Goal: Task Accomplishment & Management: Complete application form

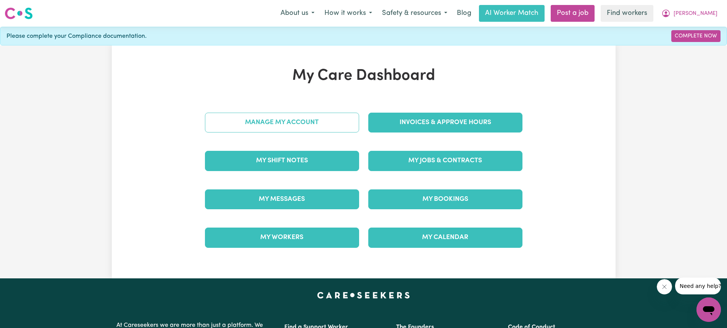
click at [297, 123] on link "Manage My Account" at bounding box center [282, 123] width 154 height 20
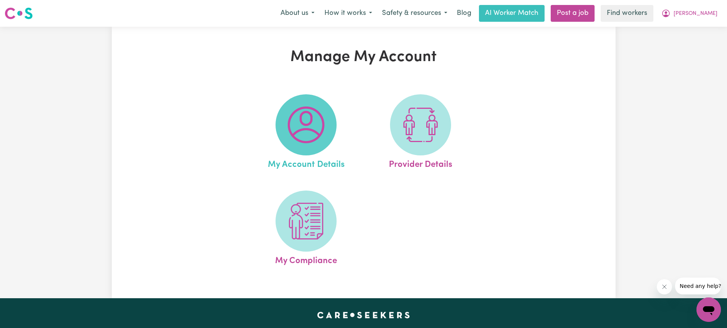
click at [322, 126] on img at bounding box center [306, 124] width 37 height 37
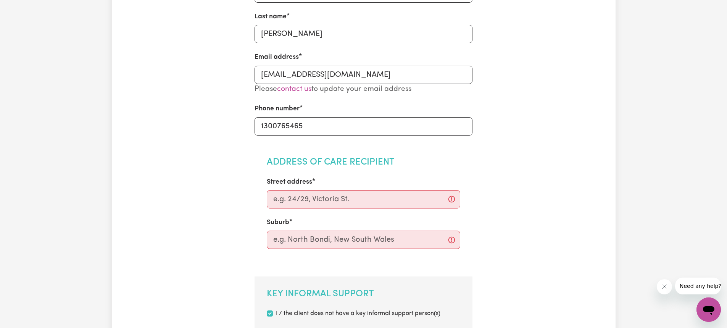
scroll to position [229, 0]
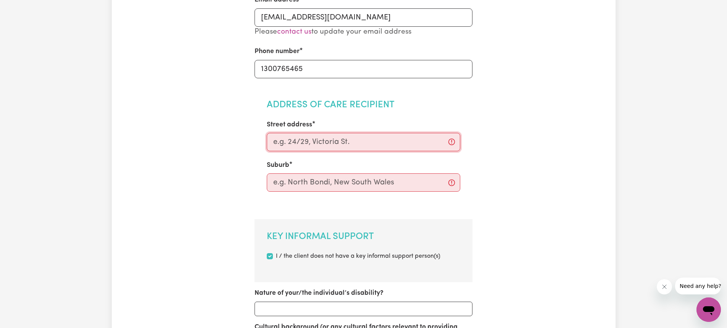
click at [303, 140] on input "Street address" at bounding box center [363, 142] width 193 height 18
paste input "20 [PERSON_NAME] place Maroubra 2035"
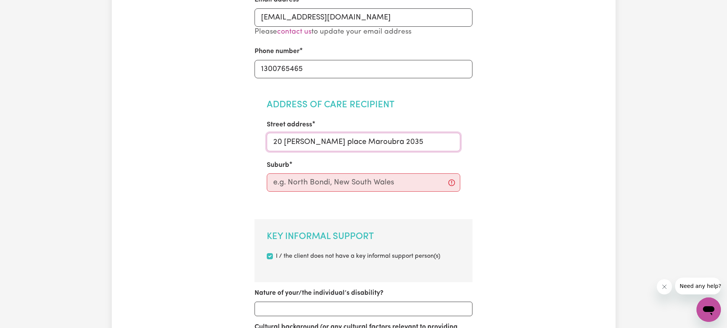
type input "20 [PERSON_NAME] place Maroubra 2035"
click at [339, 187] on input "text" at bounding box center [363, 182] width 193 height 18
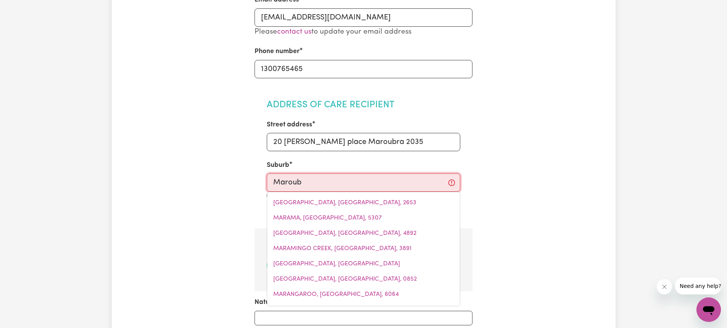
type input "Maroubr"
type input "MaroubrA, [GEOGRAPHIC_DATA], 2035"
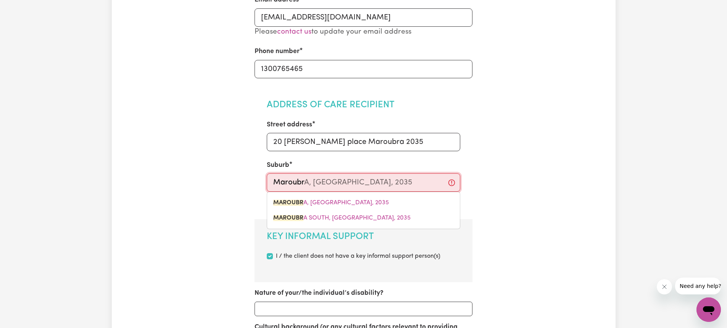
type input "Maroubra"
type input "Maroubra, [GEOGRAPHIC_DATA], 2035"
type input "Maroubra"
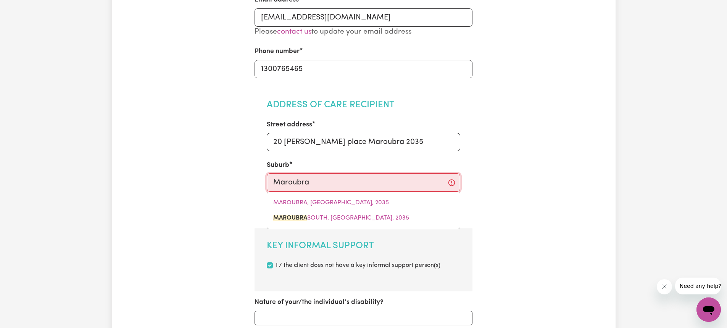
type input "[GEOGRAPHIC_DATA], [GEOGRAPHIC_DATA], 2035"
type input "Maroubra 2"
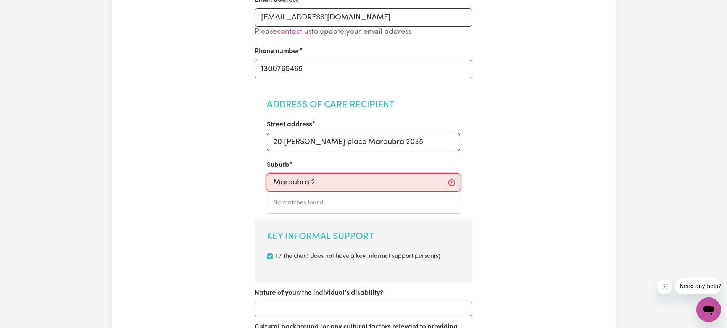
type input "Maroubra"
type input "[GEOGRAPHIC_DATA], [GEOGRAPHIC_DATA], 2035"
type input "Maroubra"
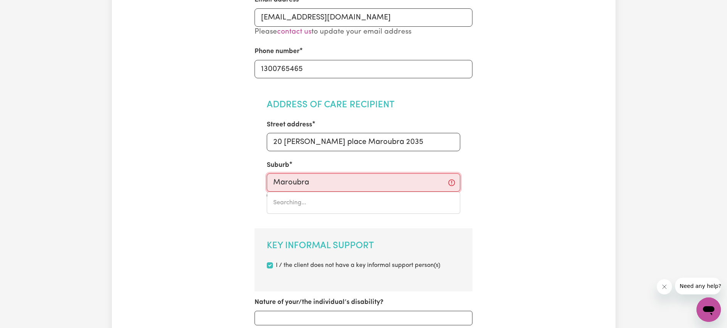
type input "Maroubra, [GEOGRAPHIC_DATA], 2035"
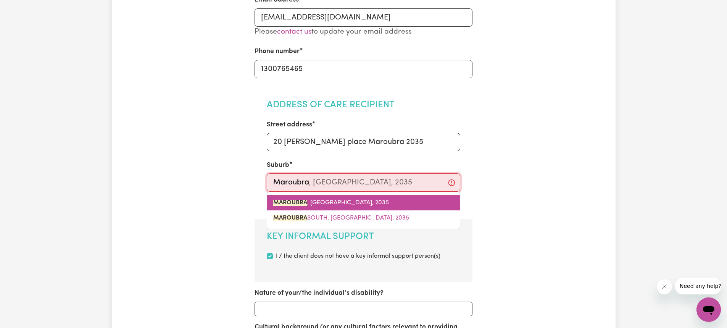
click at [327, 208] on link "MAROUBRA , [GEOGRAPHIC_DATA], 2035" at bounding box center [363, 202] width 193 height 15
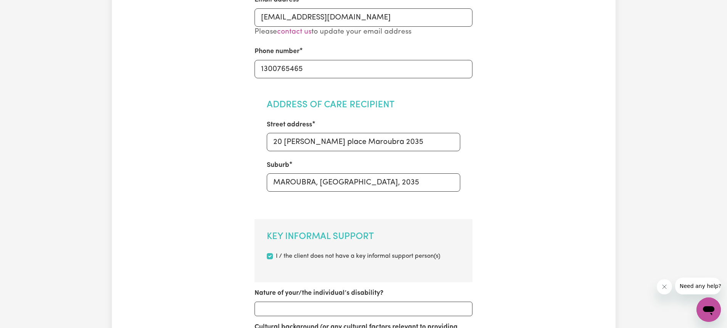
drag, startPoint x: 219, startPoint y: 186, endPoint x: 257, endPoint y: 189, distance: 38.7
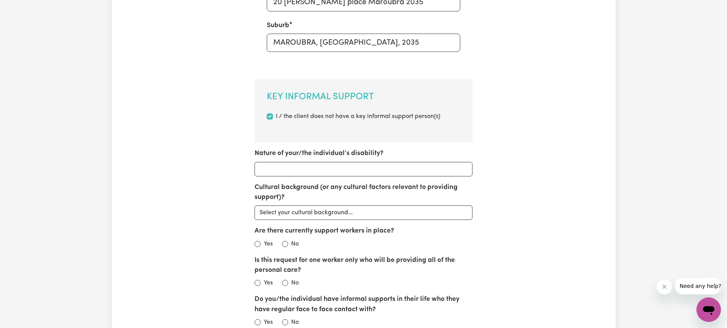
scroll to position [382, 0]
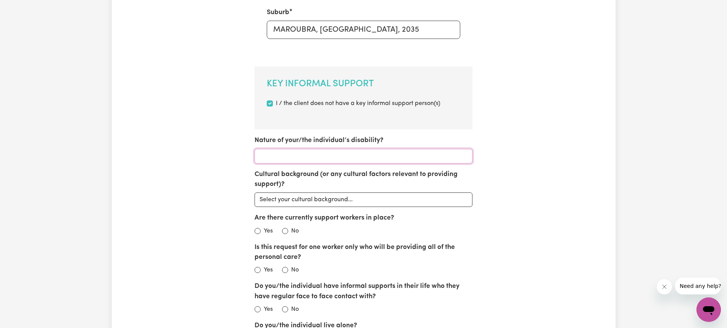
click at [305, 160] on input "Nature of your/the individual’s disability?" at bounding box center [364, 156] width 218 height 15
paste input "[MEDICAL_DATA] (ASD), [MEDICAL_DATA] ([MEDICAL_DATA]), [MEDICAL_DATA] (ID) and …"
type input "[MEDICAL_DATA] (ASD), [MEDICAL_DATA] ([MEDICAL_DATA]), [MEDICAL_DATA] (ID) and …"
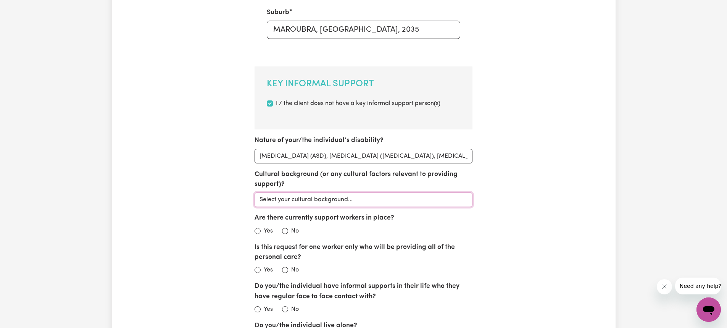
click at [295, 202] on select "Select your cultural background... [DEMOGRAPHIC_DATA] [DEMOGRAPHIC_DATA] Austra…" at bounding box center [364, 199] width 218 height 15
select select "Australian"
click at [255, 192] on select "Select your cultural background... [DEMOGRAPHIC_DATA] [DEMOGRAPHIC_DATA] Austra…" at bounding box center [364, 199] width 218 height 15
click at [198, 190] on div "My Account Details Account Password Nominees Concierge Update Account First nam…" at bounding box center [364, 264] width 336 height 1196
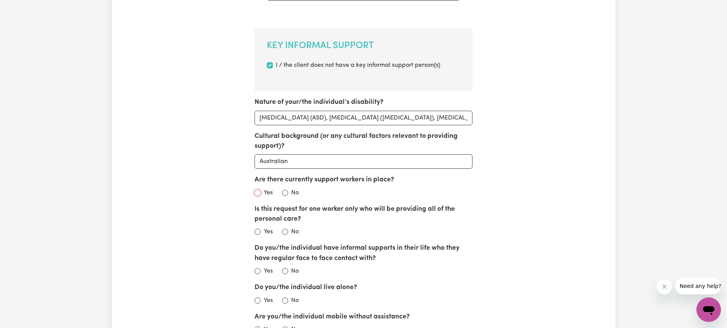
click at [256, 192] on input "Yes" at bounding box center [258, 193] width 6 height 6
radio input "true"
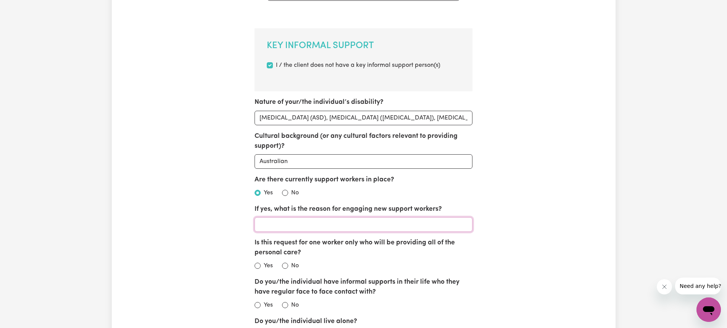
click at [301, 224] on input "If yes, what is the reason for engaging new support workers?" at bounding box center [364, 224] width 218 height 15
type input "Support Workers on the weekend with [PERSON_NAME]"
click at [258, 266] on input "Yes" at bounding box center [258, 266] width 6 height 6
radio input "true"
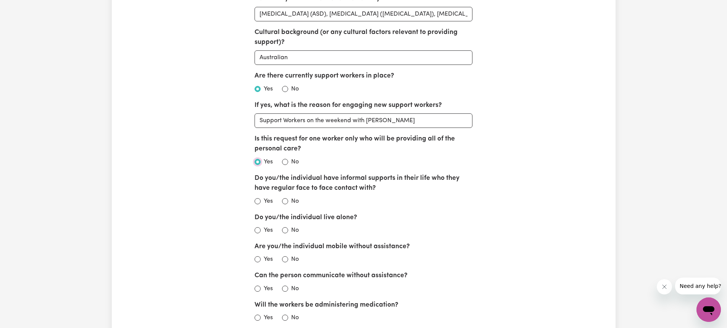
scroll to position [534, 0]
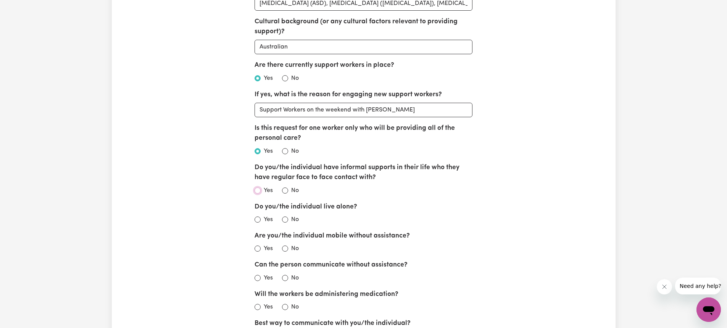
click at [259, 192] on input "Yes" at bounding box center [258, 190] width 6 height 6
radio input "true"
checkbox input "false"
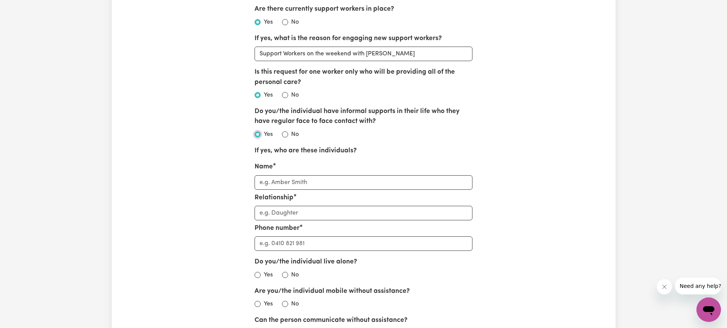
scroll to position [732, 0]
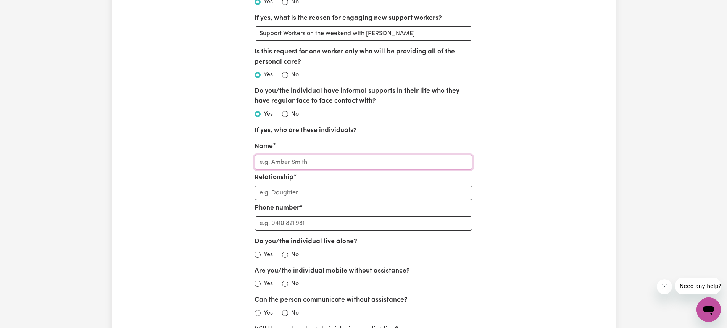
click at [313, 164] on input "Name" at bounding box center [364, 162] width 218 height 15
click at [330, 168] on input "Name" at bounding box center [364, 162] width 218 height 15
type input "D"
type input "De"
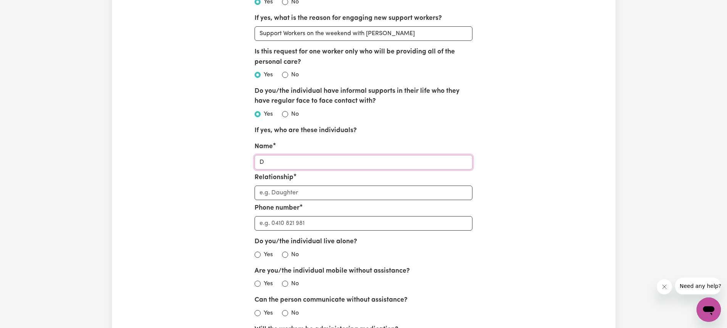
type input "De"
type input "Deb"
type input "Debo"
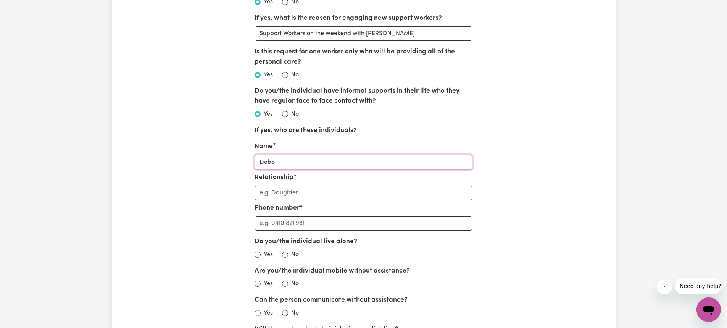
type input "[PERSON_NAME]"
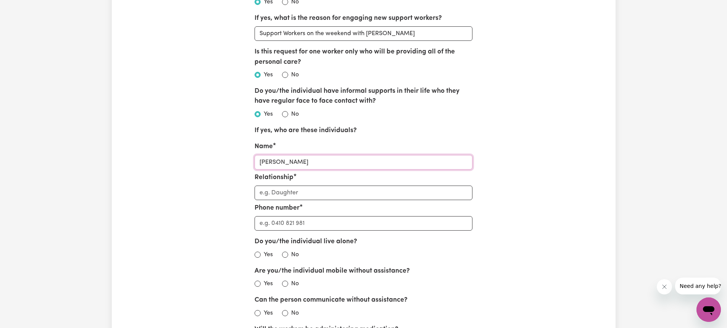
type input "[PERSON_NAME]"
click at [311, 196] on input "Relationship" at bounding box center [364, 192] width 218 height 15
click at [306, 164] on input "[PERSON_NAME]" at bounding box center [364, 162] width 218 height 15
type input "[PERSON_NAME]"
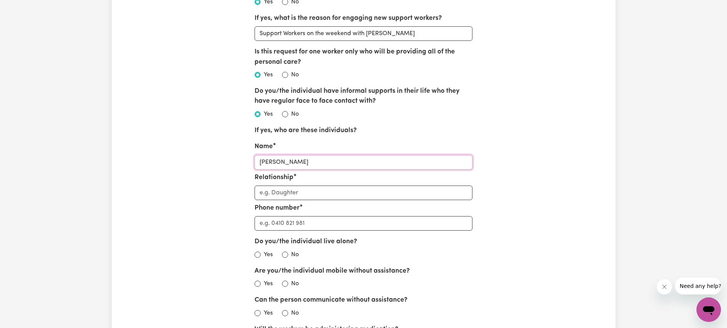
type input "[PERSON_NAME]"
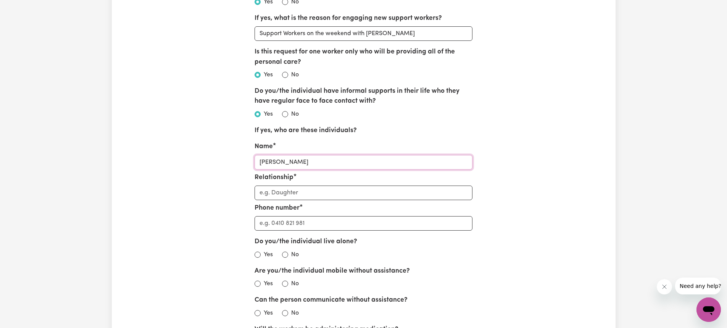
type input "[PERSON_NAME]"
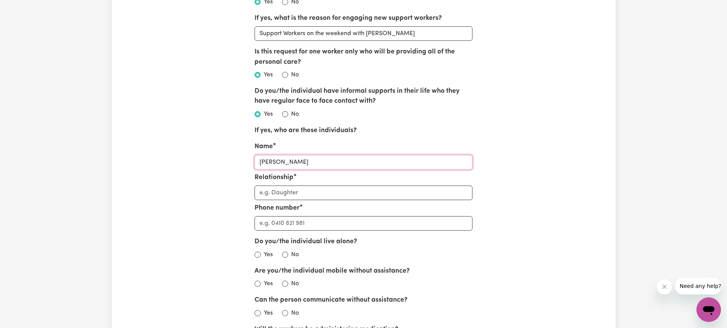
type input "[PERSON_NAME]"
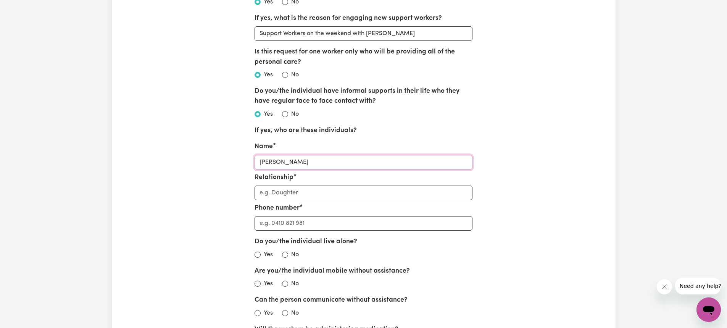
type input "[PERSON_NAME]"
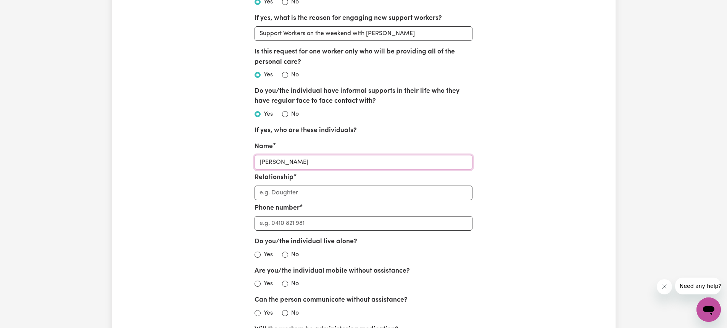
type input "[PERSON_NAME]"
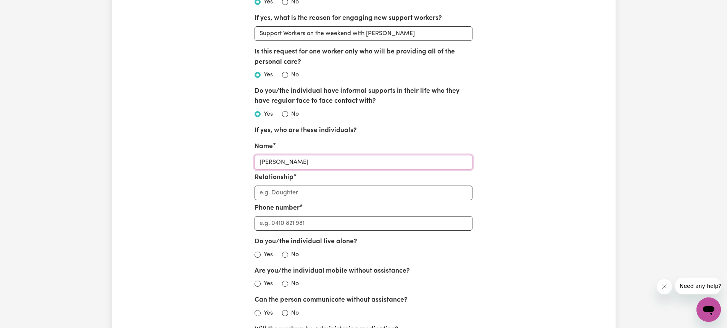
type input "[PERSON_NAME]"
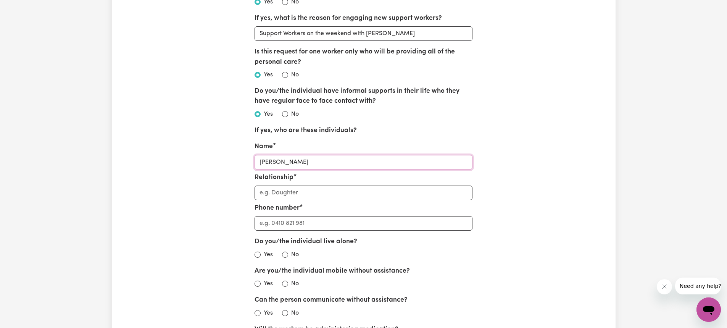
type input "[PERSON_NAME]"
click at [308, 193] on input "Relationship" at bounding box center [364, 192] width 218 height 15
type input "M"
type input "Mu"
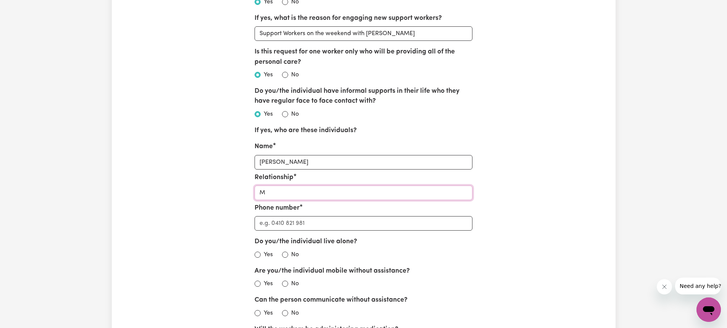
type input "Mu"
type input "Mum"
click at [307, 217] on input "Phone number" at bounding box center [364, 223] width 218 height 15
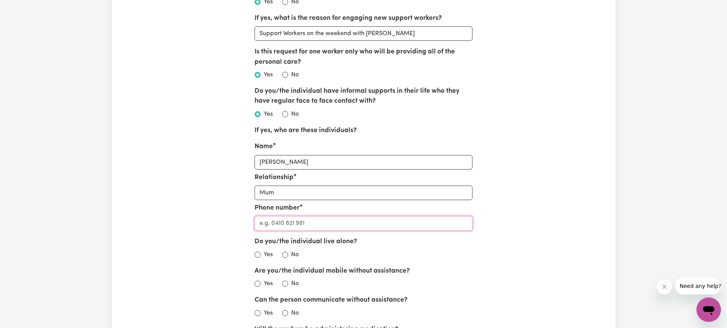
type input "0"
type input "04"
type input "042"
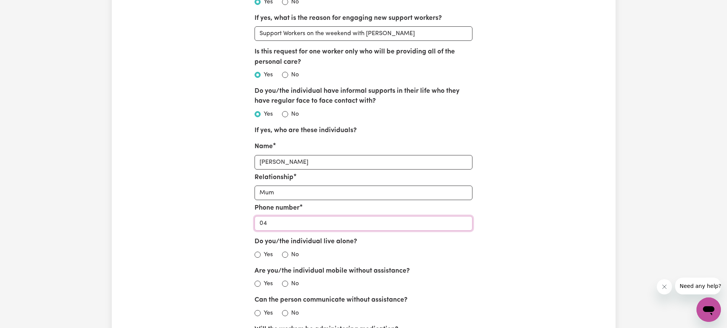
type input "042"
type input "0422"
type input "04221"
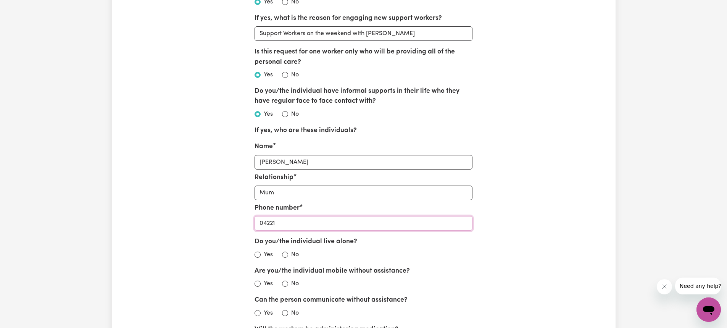
type input "042211"
type input "0422110"
type input "04221109"
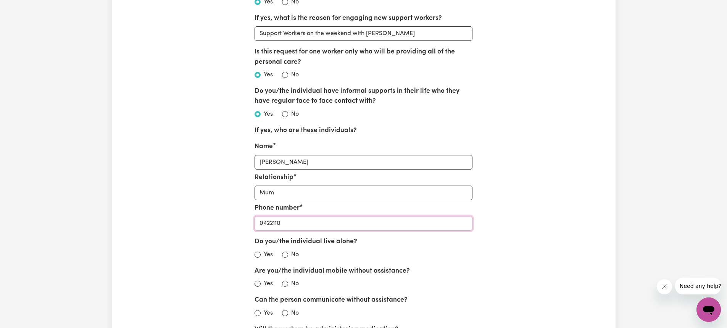
type input "04221109"
type input "042211099"
type input "0422110990"
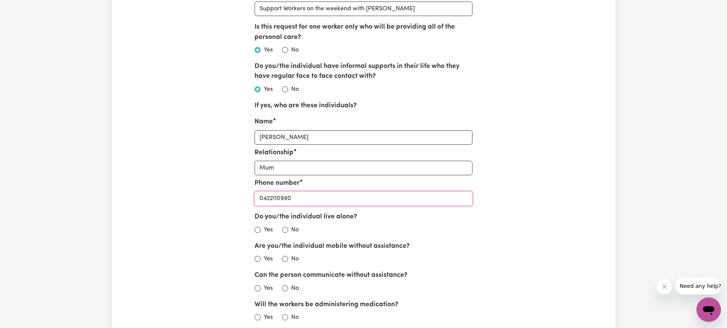
scroll to position [770, 0]
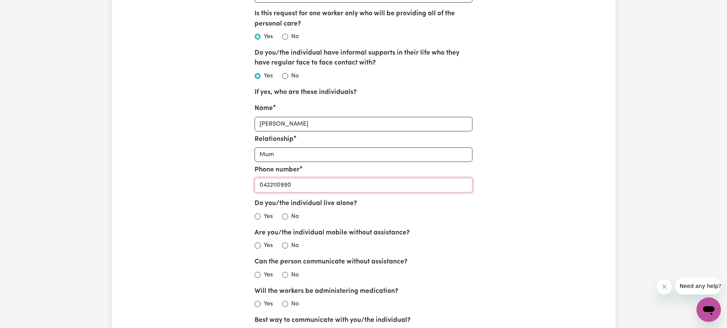
type input "0422110990"
click at [285, 216] on input "No" at bounding box center [285, 216] width 6 height 6
radio input "true"
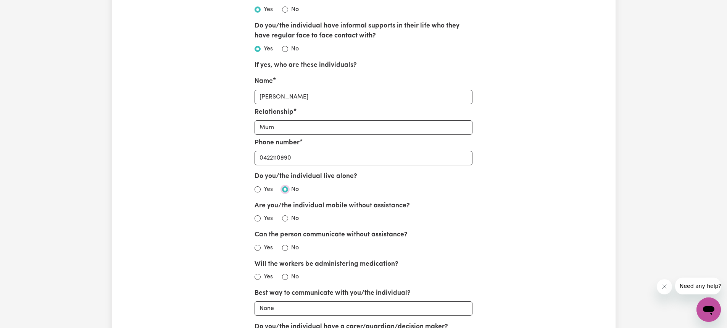
scroll to position [885, 0]
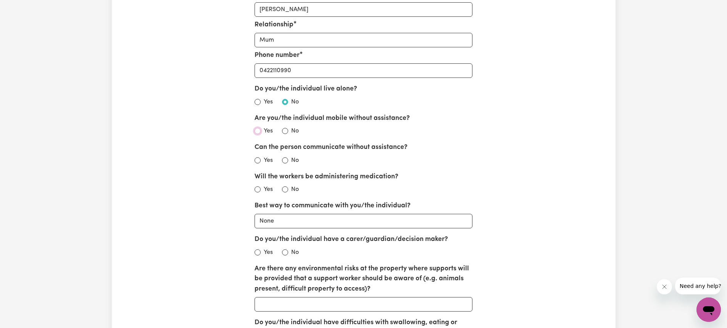
click at [257, 131] on input "Yes" at bounding box center [258, 131] width 6 height 6
radio input "true"
click at [257, 160] on input "Yes" at bounding box center [258, 160] width 6 height 6
radio input "true"
click at [284, 189] on input "No" at bounding box center [285, 189] width 6 height 6
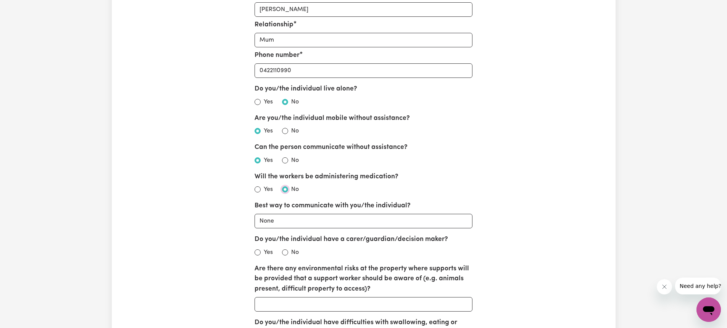
radio input "true"
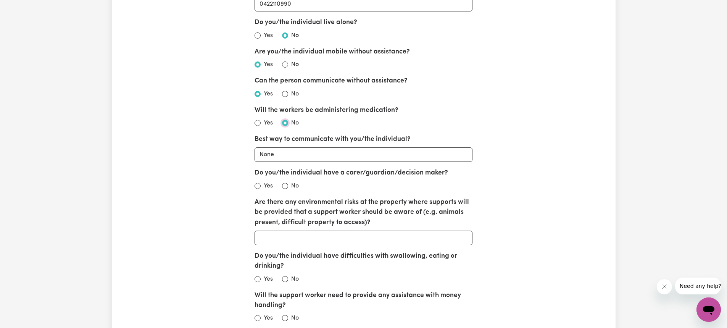
scroll to position [961, 0]
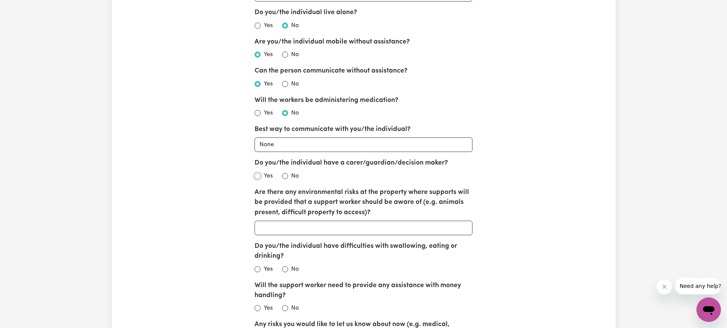
click at [258, 176] on input "Yes" at bounding box center [258, 176] width 6 height 6
radio input "true"
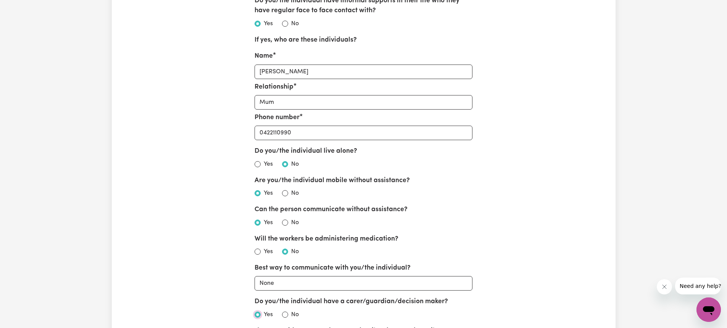
scroll to position [809, 0]
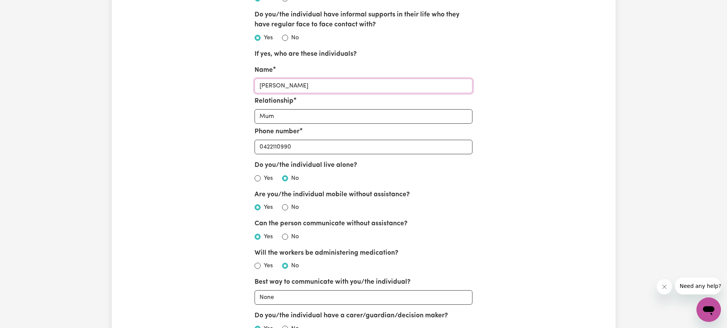
drag, startPoint x: 322, startPoint y: 84, endPoint x: 227, endPoint y: 86, distance: 95.0
click at [227, 86] on div "Account Password Nominees Concierge Update Account First name [PERSON_NAME] Las…" at bounding box center [363, 45] width 327 height 1538
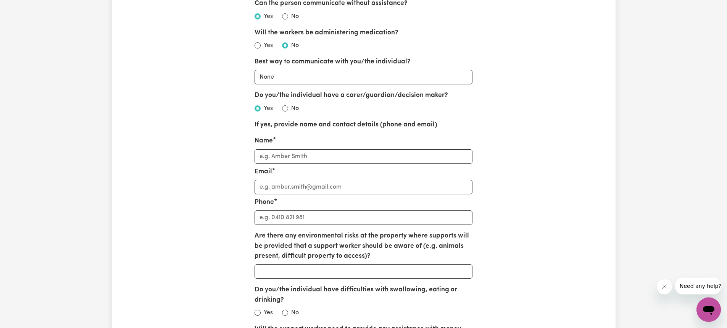
scroll to position [1038, 0]
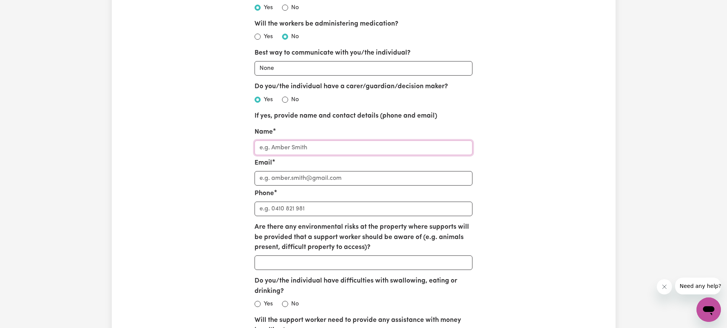
click at [292, 144] on input "Name" at bounding box center [364, 147] width 218 height 15
paste input "[PERSON_NAME]"
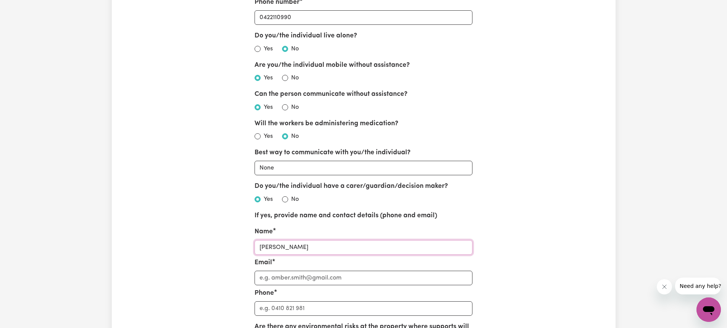
scroll to position [847, 0]
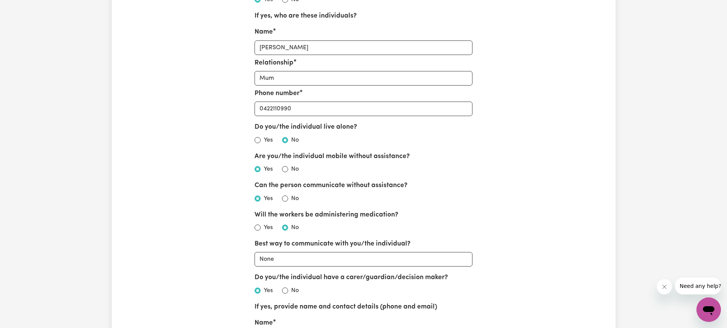
type input "[PERSON_NAME]"
drag, startPoint x: 305, startPoint y: 109, endPoint x: 254, endPoint y: 103, distance: 51.5
click at [254, 103] on div "Account Password Nominees Concierge Update Account First name [PERSON_NAME] Las…" at bounding box center [363, 7] width 327 height 1538
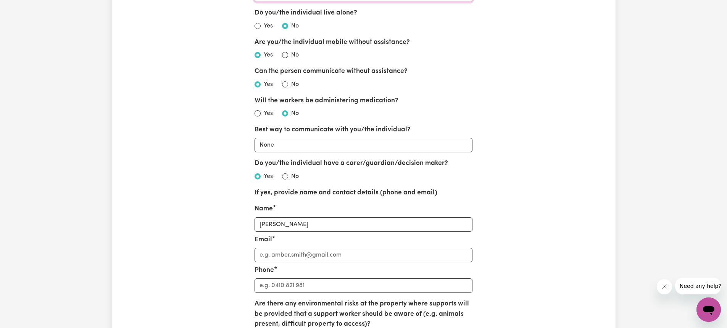
scroll to position [1076, 0]
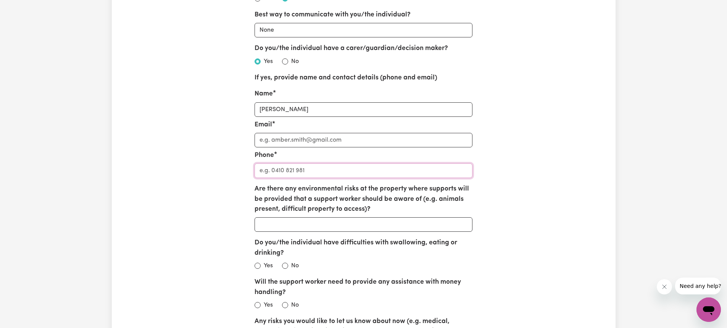
click at [296, 165] on input "Phone" at bounding box center [364, 170] width 218 height 15
paste input "0422110990"
type input "0422110990"
click at [281, 143] on input "Email" at bounding box center [364, 140] width 218 height 15
paste input "[EMAIL_ADDRESS][DOMAIN_NAME]"
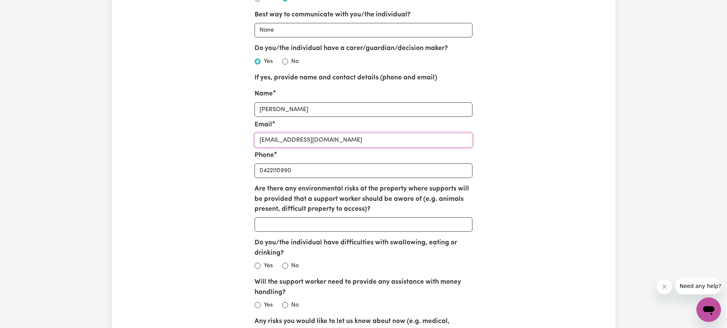
type input "[EMAIL_ADDRESS][DOMAIN_NAME]"
click at [319, 224] on input "Are there any environmental risks at the property where supports will be provid…" at bounding box center [364, 224] width 218 height 15
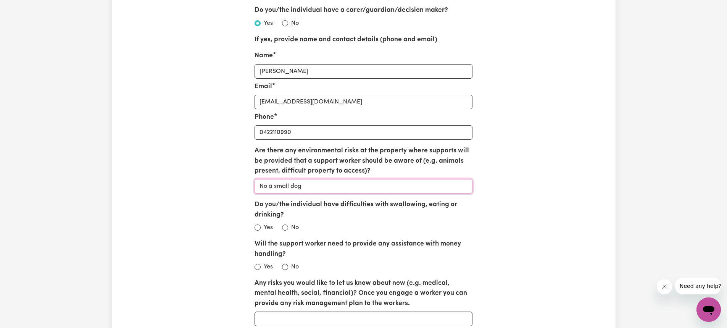
type input "No a small dog"
click at [283, 224] on div "No" at bounding box center [290, 227] width 17 height 9
click at [285, 226] on input "Do you/the individual have difficulties with swallowing, eating or drinking?" at bounding box center [285, 227] width 6 height 6
radio input "true"
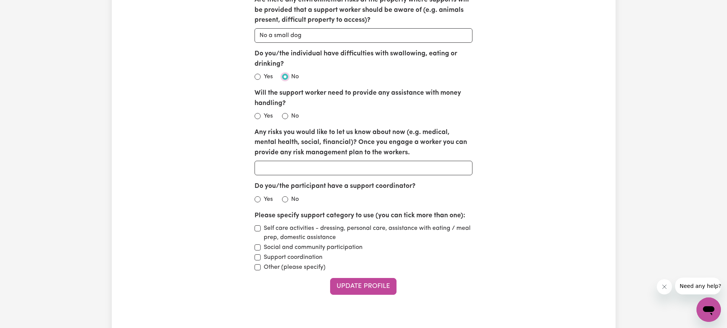
scroll to position [1267, 0]
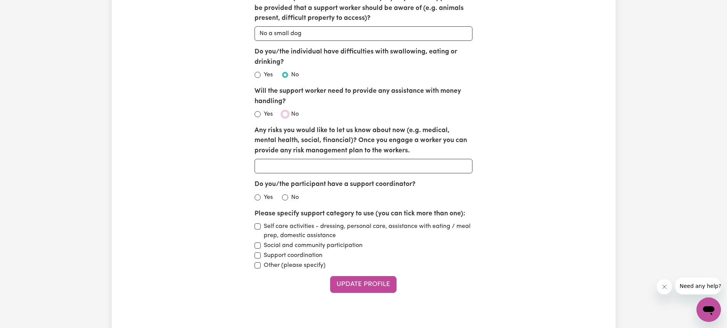
click at [284, 115] on input "No" at bounding box center [285, 114] width 6 height 6
radio input "true"
click at [256, 197] on input "Yes" at bounding box center [258, 197] width 6 height 6
radio input "true"
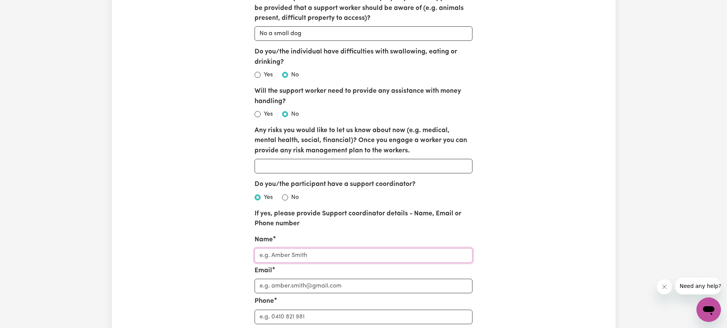
click at [278, 261] on input "Name" at bounding box center [364, 255] width 218 height 15
type input "[PERSON_NAME]"
click at [277, 287] on input "Email" at bounding box center [364, 286] width 218 height 15
type input "[EMAIL_ADDRESS][DOMAIN_NAME]"
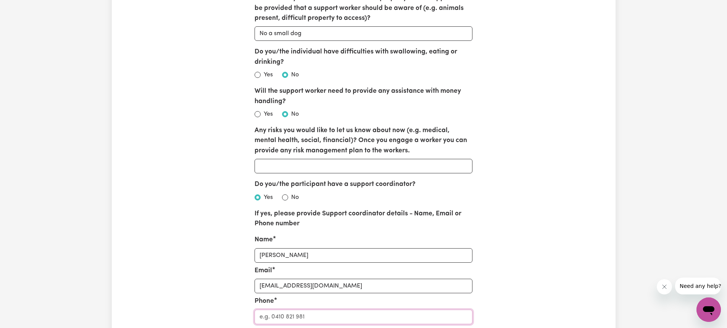
type input "0407931581"
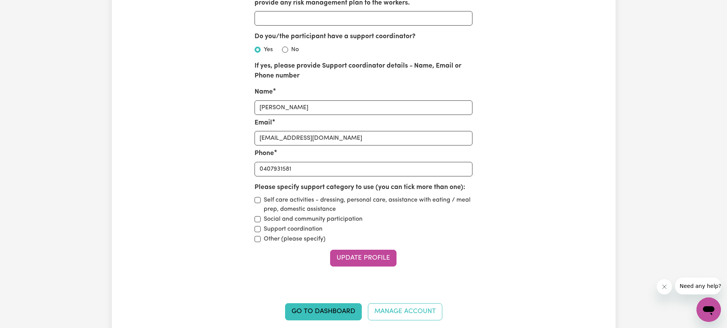
scroll to position [1419, 0]
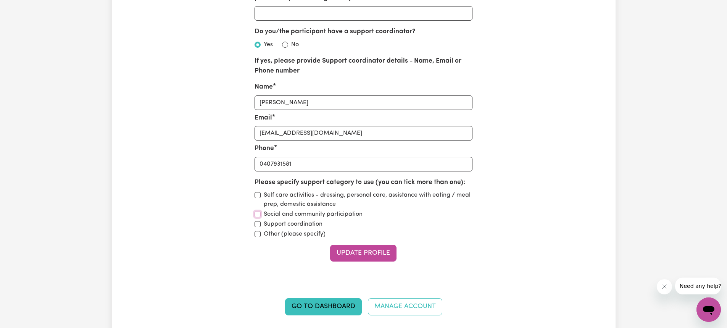
click at [258, 215] on input "Social and community participation" at bounding box center [258, 214] width 6 height 6
checkbox input "true"
click at [356, 250] on button "Update Profile" at bounding box center [363, 253] width 66 height 17
click at [355, 256] on button "Update Profile" at bounding box center [363, 253] width 66 height 17
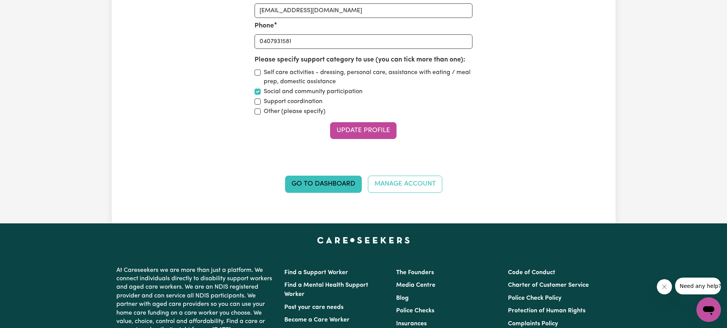
scroll to position [1496, 0]
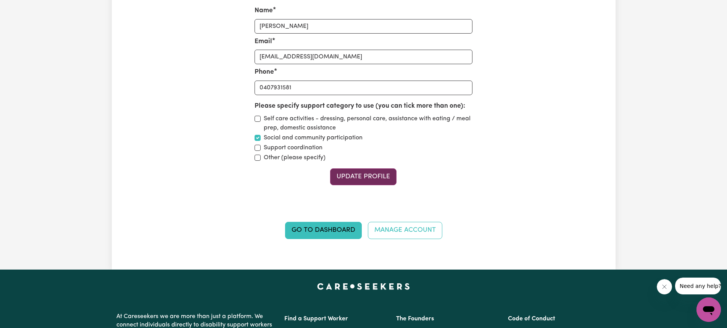
click at [379, 177] on button "Update Profile" at bounding box center [363, 176] width 66 height 17
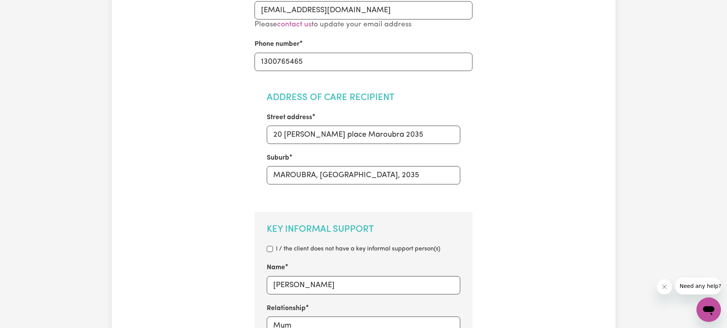
scroll to position [0, 0]
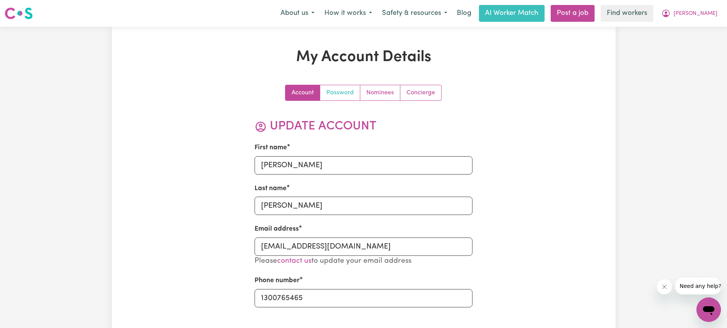
click at [328, 92] on link "Password" at bounding box center [340, 92] width 40 height 15
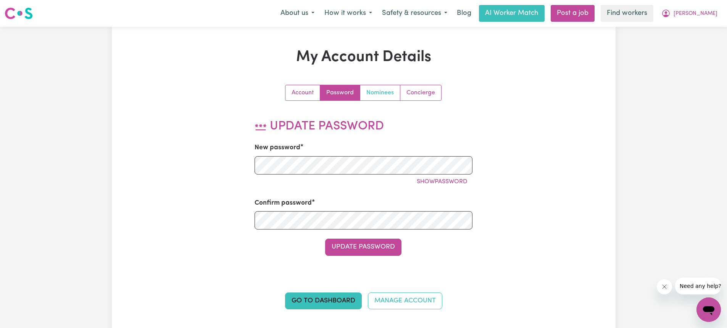
click at [386, 91] on link "Nominees" at bounding box center [380, 92] width 40 height 15
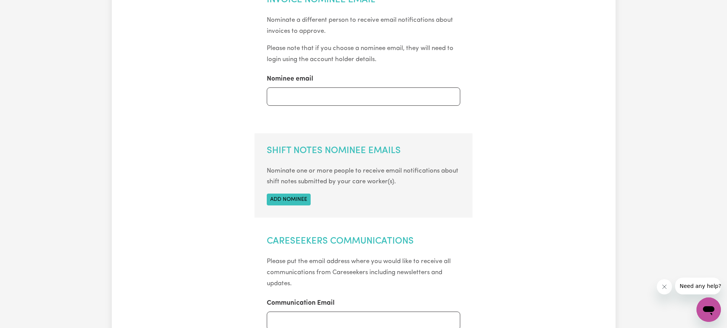
scroll to position [38, 0]
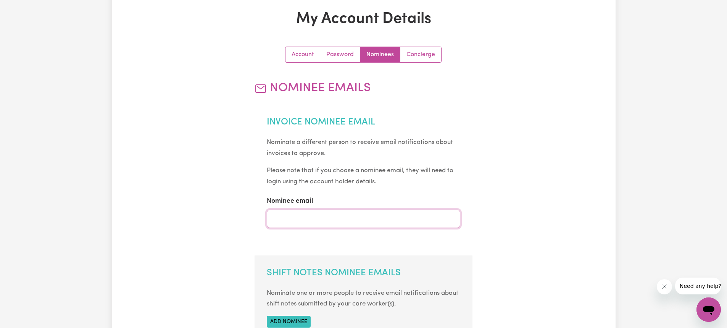
click at [310, 219] on input "Nominee email" at bounding box center [363, 219] width 193 height 18
paste input "[EMAIL_ADDRESS][DOMAIN_NAME]"
type input "[EMAIL_ADDRESS][DOMAIN_NAME]"
click at [492, 168] on div "Account Password Nominees Concierge Nominee Emails Invoice Nominee Email Nomina…" at bounding box center [363, 303] width 327 height 513
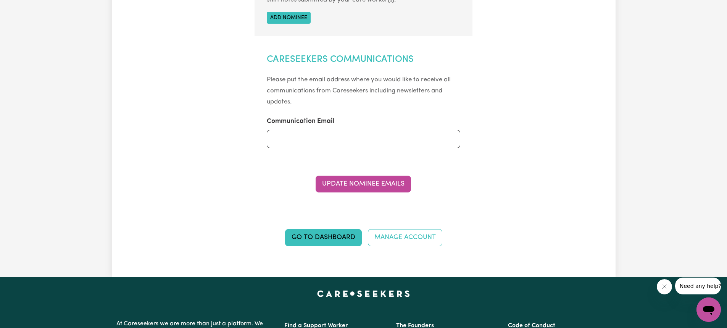
scroll to position [343, 0]
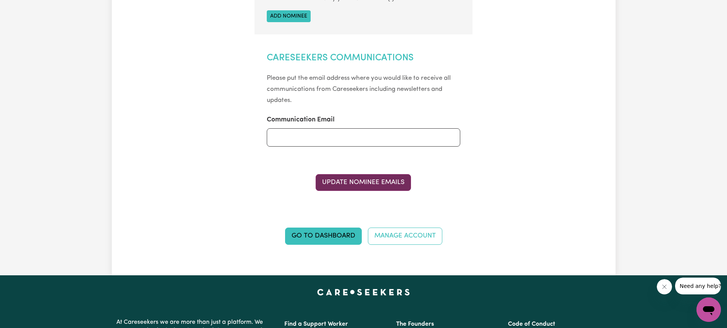
click at [365, 185] on button "Update Nominee Emails" at bounding box center [363, 182] width 95 height 17
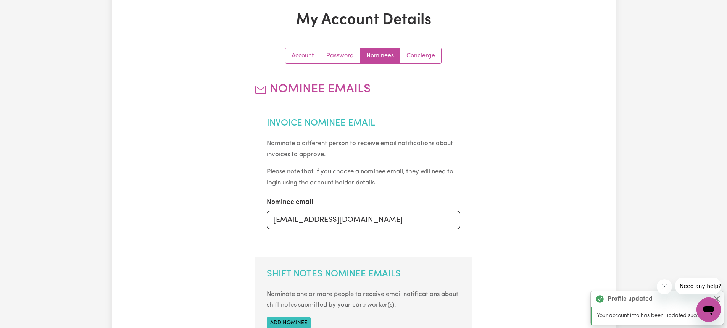
scroll to position [0, 0]
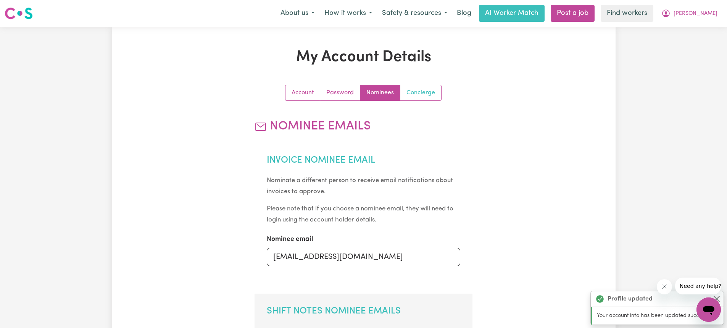
click at [431, 98] on link "Concierge" at bounding box center [420, 92] width 41 height 15
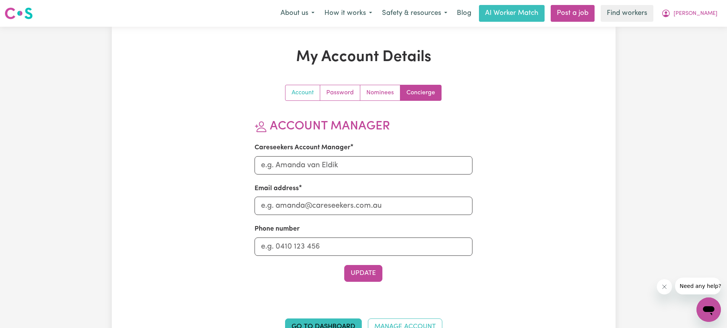
click at [302, 90] on link "Account" at bounding box center [302, 92] width 35 height 15
select select "Australian"
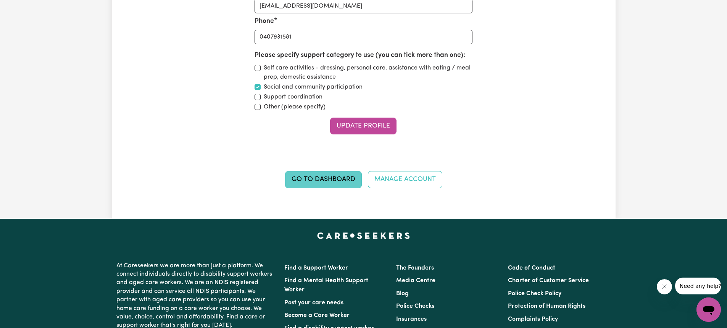
click at [342, 179] on link "Go to Dashboard" at bounding box center [323, 179] width 77 height 17
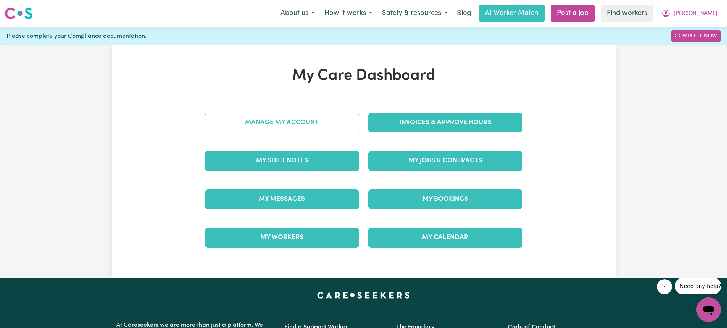
click at [315, 122] on link "Manage My Account" at bounding box center [282, 123] width 154 height 20
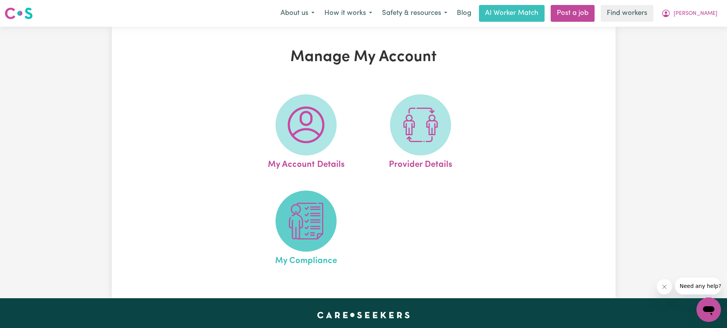
click at [301, 215] on img at bounding box center [306, 221] width 37 height 37
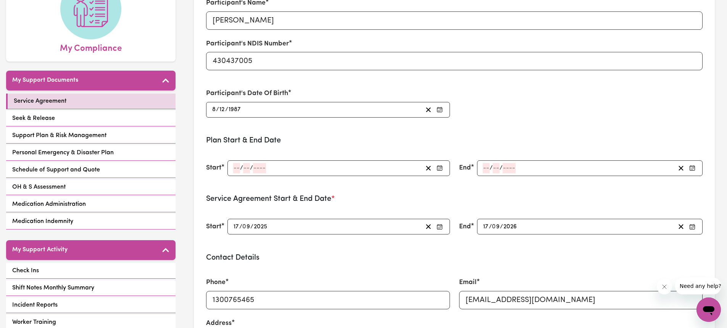
scroll to position [114, 0]
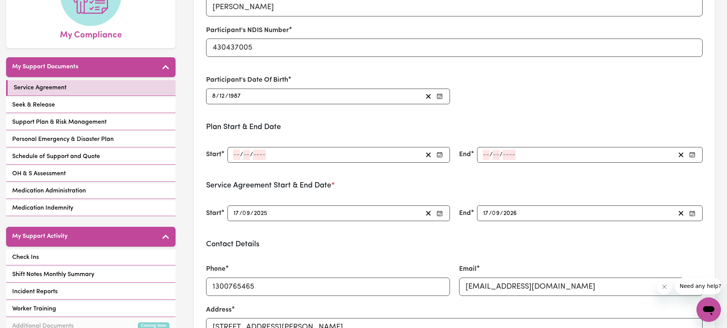
click at [274, 160] on div "/ /" at bounding box center [338, 155] width 222 height 16
click at [273, 154] on div "/ /" at bounding box center [327, 155] width 190 height 10
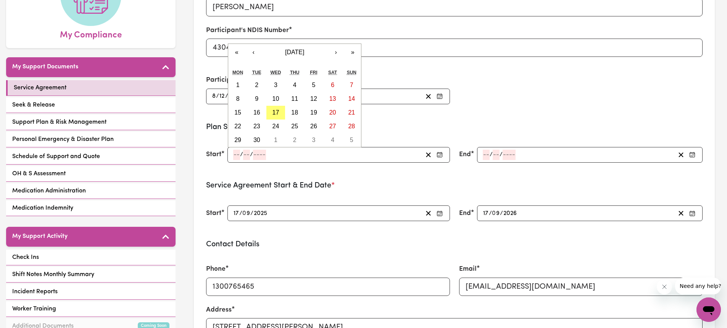
click at [238, 155] on input "number" at bounding box center [236, 155] width 7 height 10
type input "19"
type input "03"
type input "0002-03-19"
type input "3"
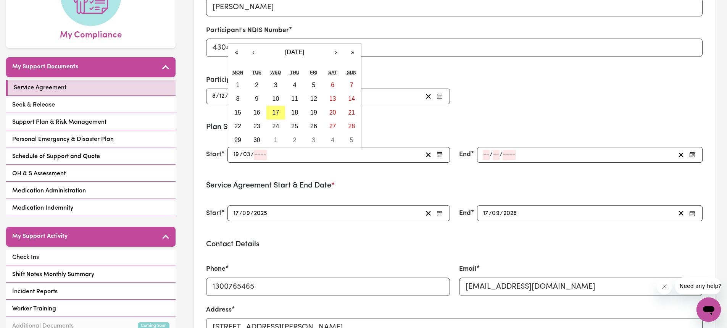
type input "2"
type input "0020-03-19"
type input "20"
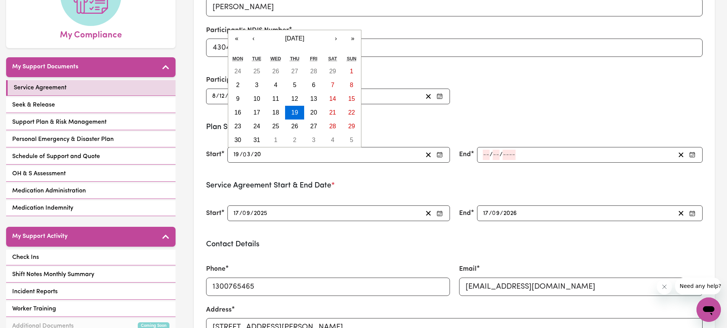
type input "0202-03-19"
type input "202"
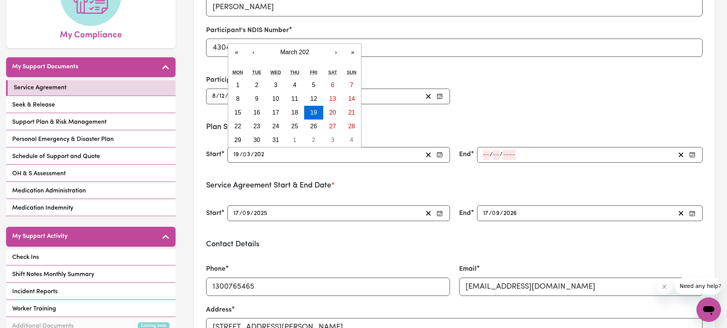
type input "[DATE]"
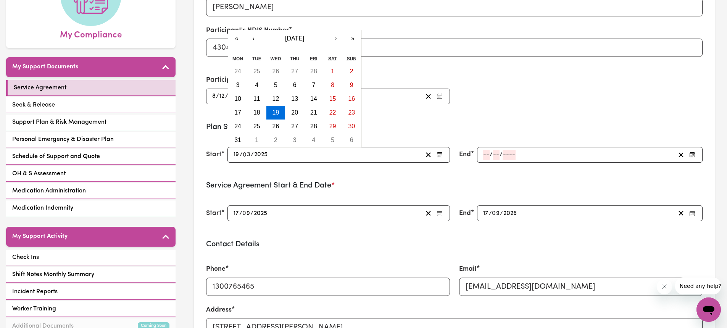
type input "2025"
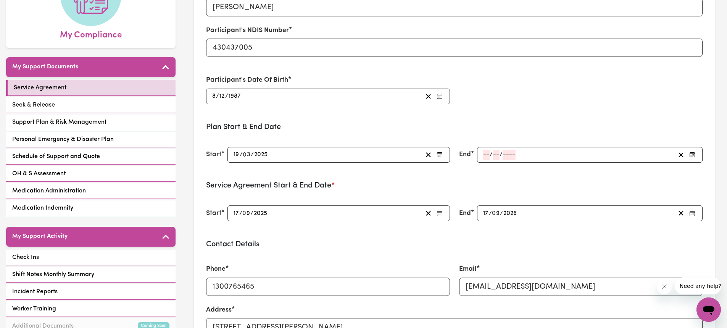
click at [491, 130] on h3 "Plan Start & End Date" at bounding box center [454, 126] width 496 height 9
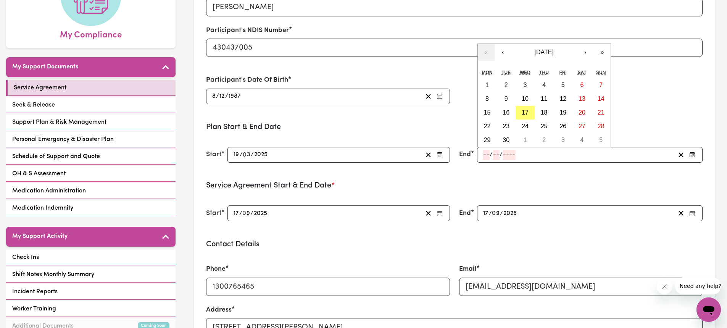
click at [486, 156] on input "number" at bounding box center [486, 155] width 7 height 10
type input "18"
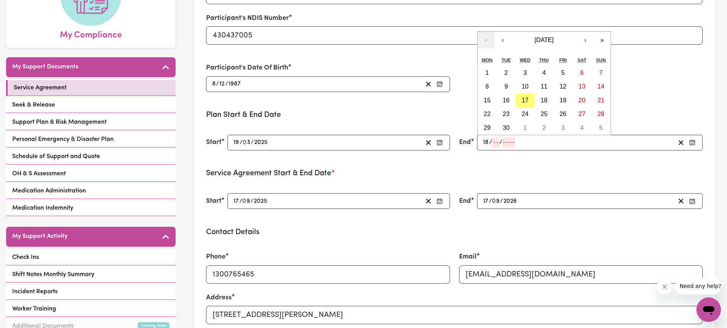
scroll to position [0, 0]
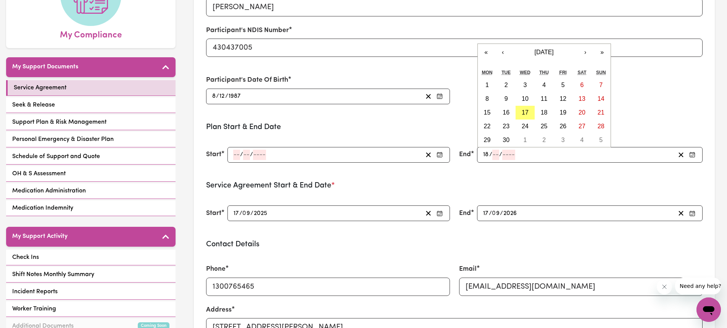
type input "0"
type input "[DATE]"
type input "19"
type input "3"
type input "2025"
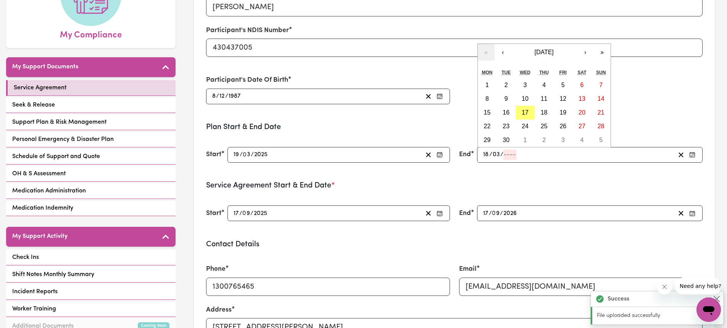
type input "03"
type input "202"
type input "[DATE]"
type input "3"
type input "2026"
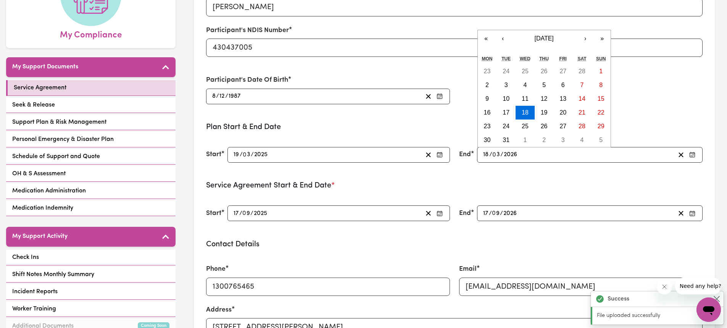
click at [535, 180] on form "Participant's Name [PERSON_NAME] Participant's NDIS Number 430437005 Participan…" at bounding box center [454, 268] width 496 height 584
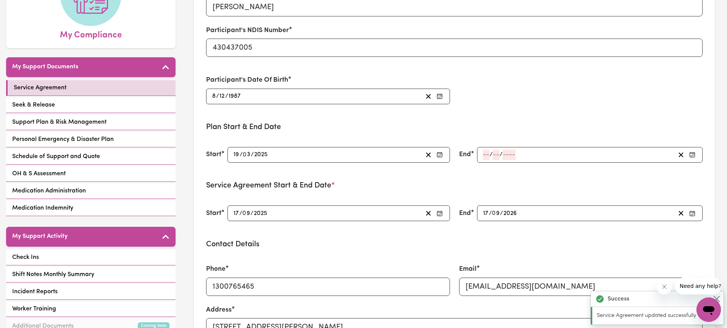
type input "[DATE]"
type input "18"
type input "3"
type input "2026"
click at [492, 103] on div "Participant's Name [PERSON_NAME] Participant's NDIS Number 430437005 Participan…" at bounding box center [454, 44] width 506 height 137
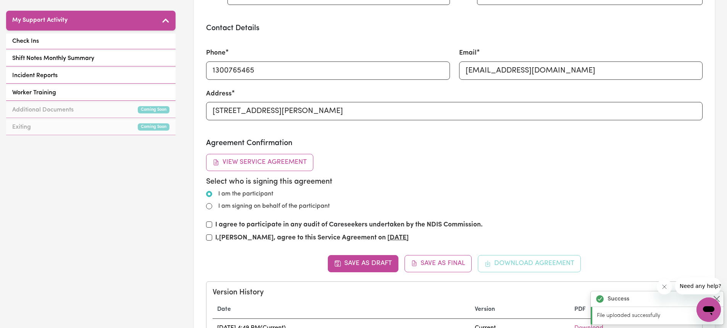
scroll to position [343, 0]
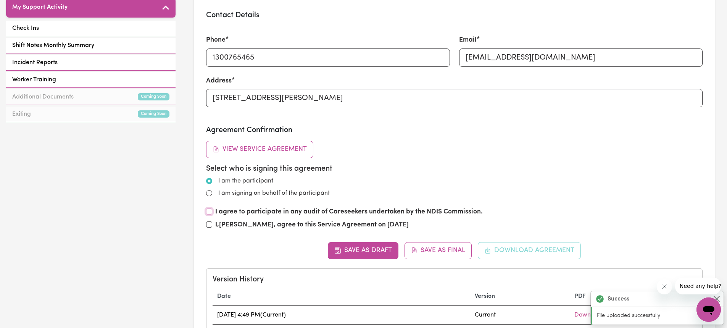
click at [210, 211] on input "I agree to participate in any audit of Careseekers undertaken by the NDIS Commi…" at bounding box center [209, 211] width 6 height 6
checkbox input "true"
click at [212, 190] on div "I am signing on behalf of the participant" at bounding box center [454, 193] width 496 height 9
click at [211, 192] on input "I am signing on behalf of the participant" at bounding box center [209, 193] width 6 height 6
radio input "true"
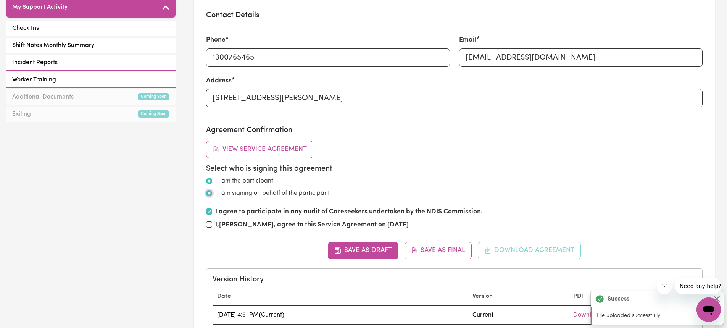
radio input "false"
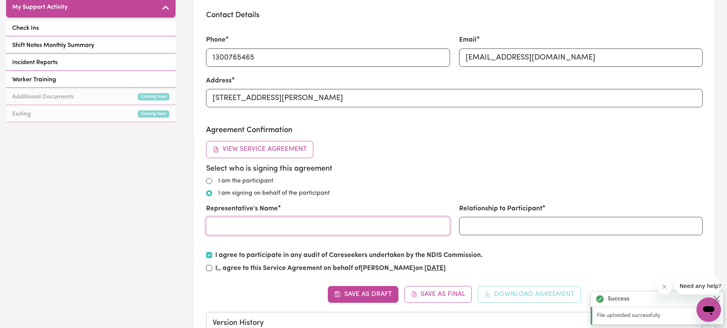
click at [240, 234] on input "Representative's Name" at bounding box center [327, 226] width 243 height 18
type input "[PERSON_NAME]"
click at [512, 228] on input "Relationship to Participant" at bounding box center [580, 226] width 243 height 18
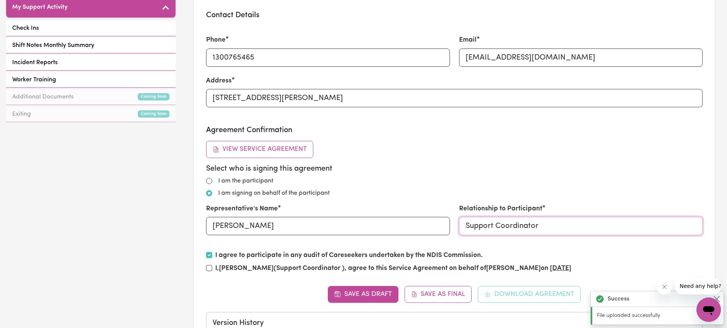
type input "Support Coordinator"
click at [441, 177] on div "I am the participant" at bounding box center [454, 180] width 496 height 9
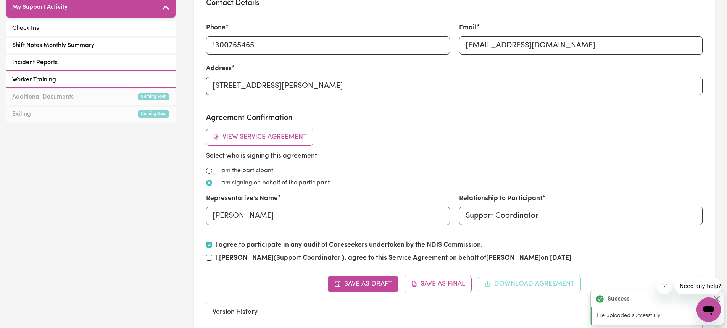
scroll to position [0, 0]
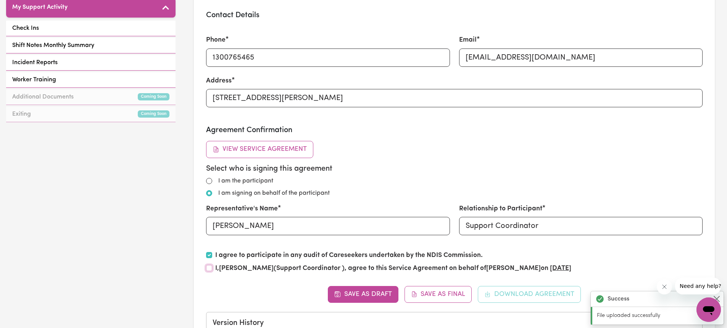
click at [209, 268] on input "I, [PERSON_NAME] (Support Coordinator ) , agree to this Service Agreement on be…" at bounding box center [209, 268] width 6 height 6
checkbox input "true"
click at [415, 174] on div "Select who is signing this agreement I am the participant I am signing on behal…" at bounding box center [454, 202] width 496 height 77
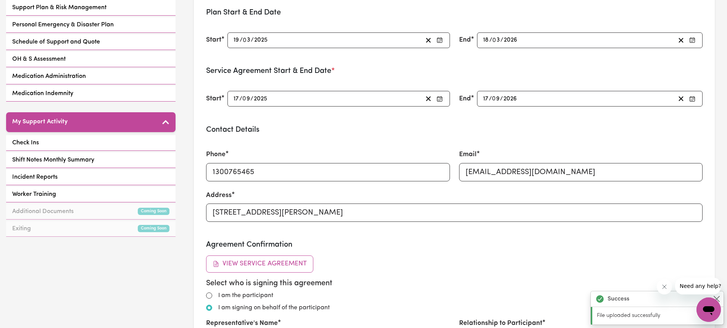
scroll to position [458, 0]
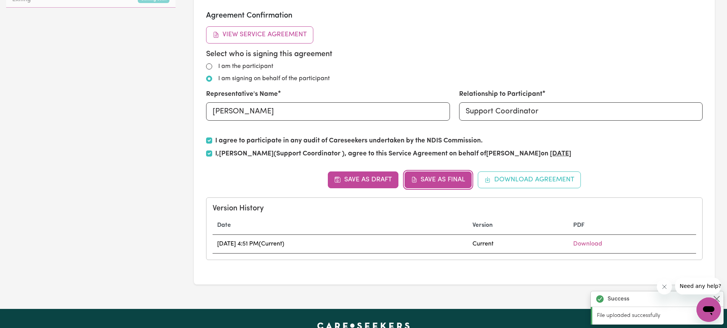
click at [447, 179] on button "Save as Final" at bounding box center [439, 179] width 68 height 17
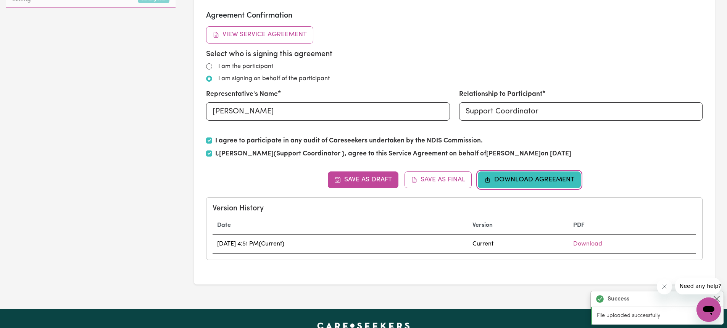
click at [512, 184] on button "Download Agreement" at bounding box center [529, 179] width 103 height 17
